Goal: Check status: Check status

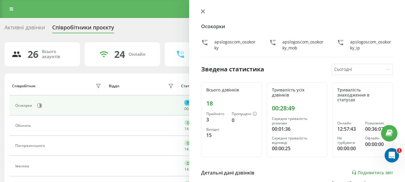
click at [203, 12] on icon at bounding box center [203, 12] width 4 height 4
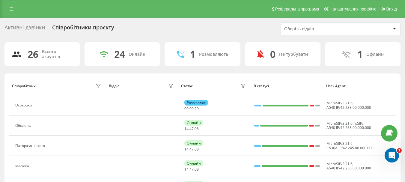
click at [18, 28] on div "Активні дзвінки" at bounding box center [24, 28] width 40 height 9
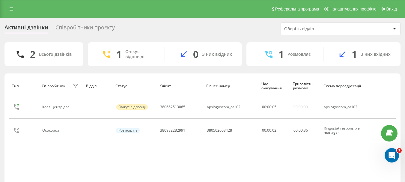
click at [381, 54] on div "З них вхідних" at bounding box center [376, 54] width 30 height 5
